Goal: Use online tool/utility: Utilize a website feature to perform a specific function

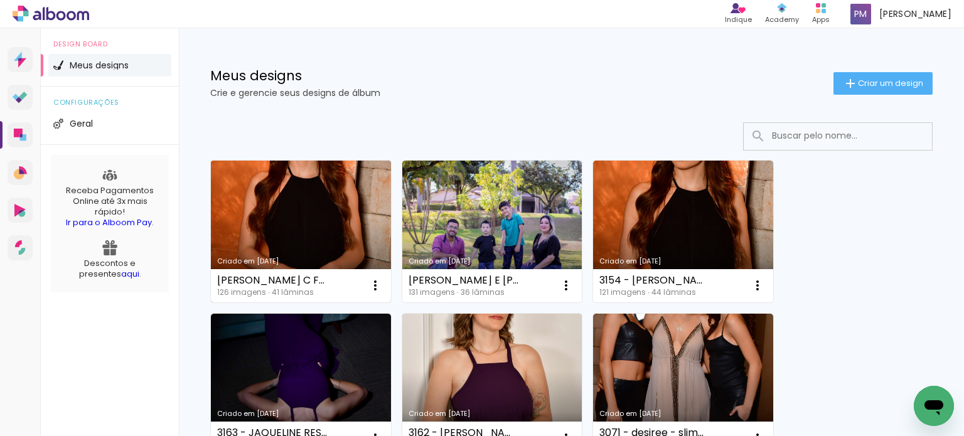
click at [308, 198] on link "Criado em [DATE]" at bounding box center [301, 232] width 180 height 142
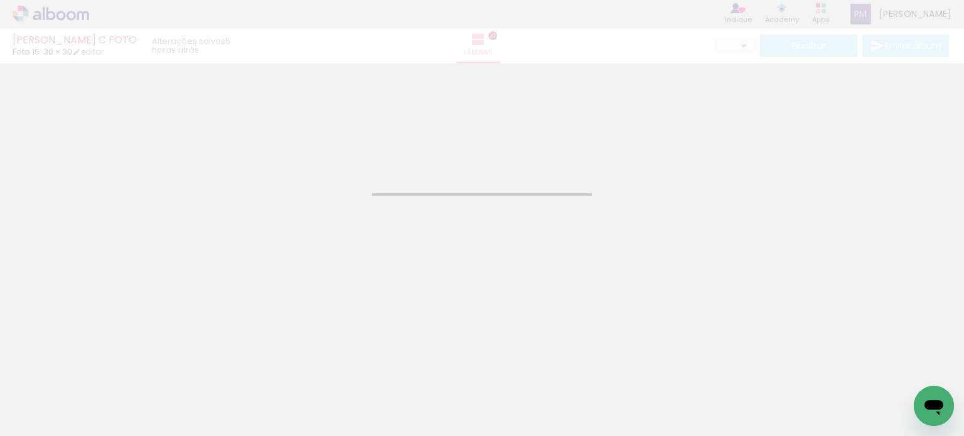
type input "JPG"
type input "Alta, 300 DPI"
